Goal: Information Seeking & Learning: Learn about a topic

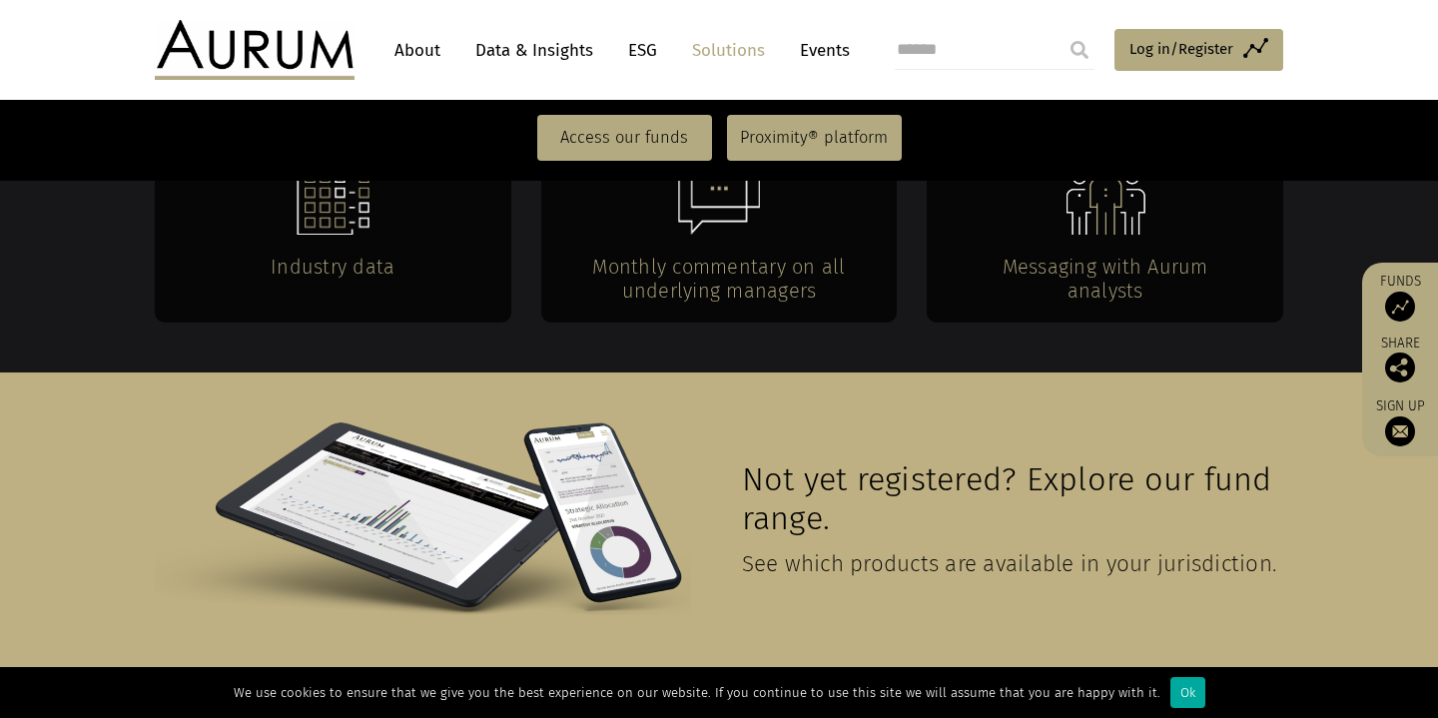
scroll to position [4586, 0]
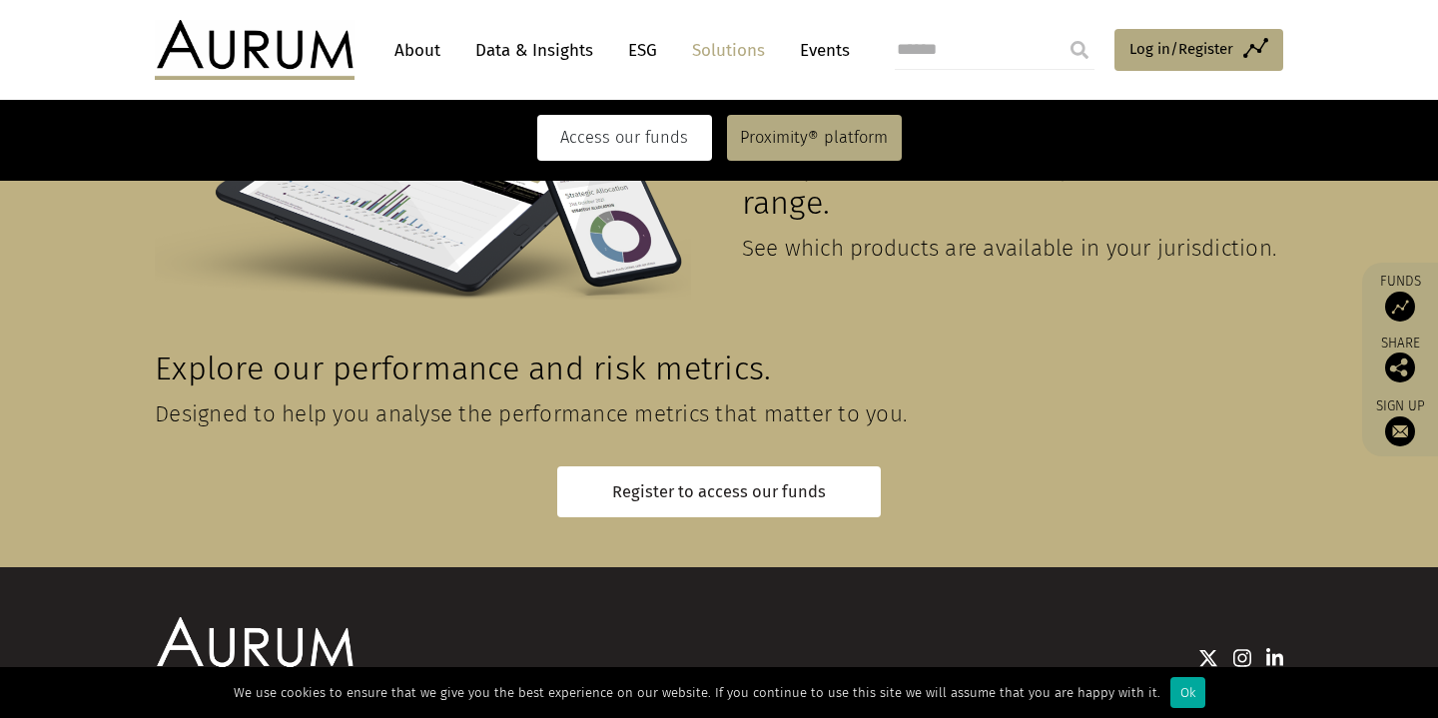
click at [619, 119] on link "Access our funds" at bounding box center [624, 138] width 175 height 46
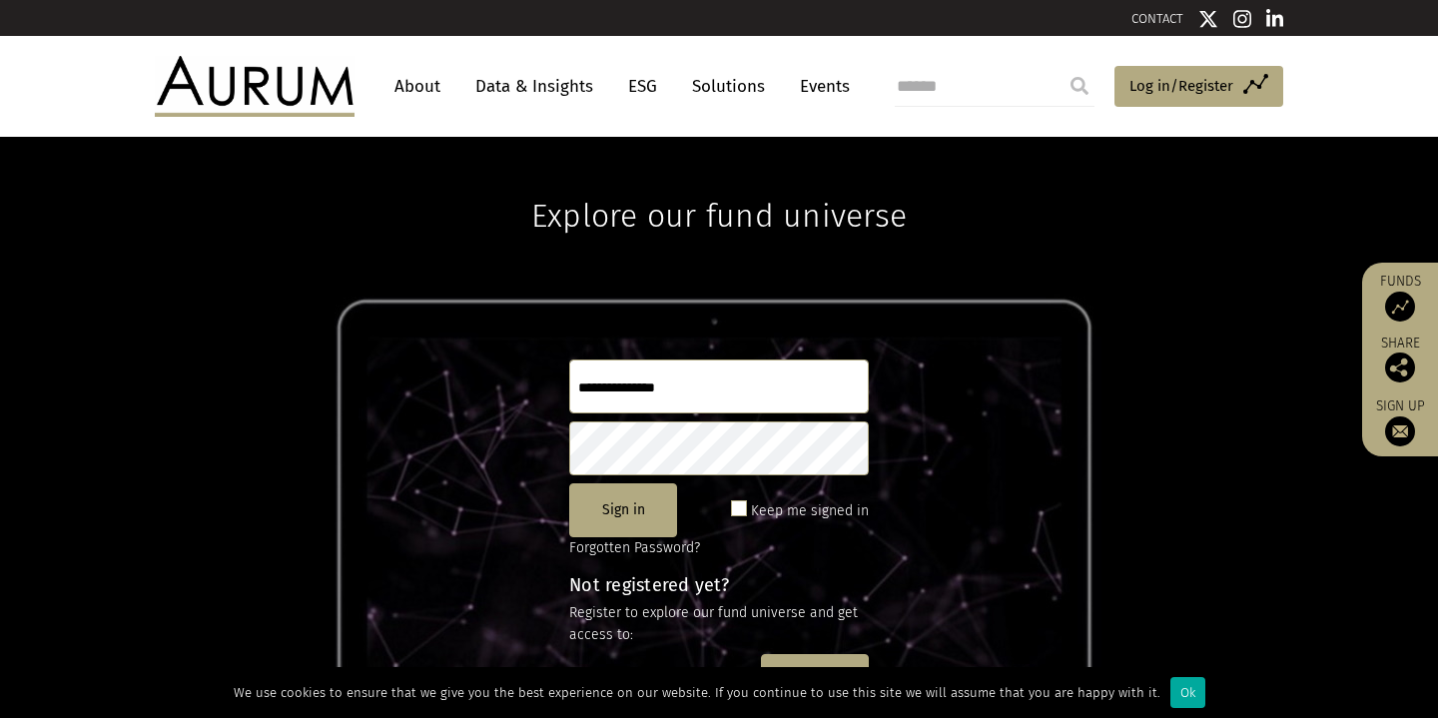
click at [512, 83] on link "Data & Insights" at bounding box center [534, 86] width 138 height 37
